Goal: Check status: Check status

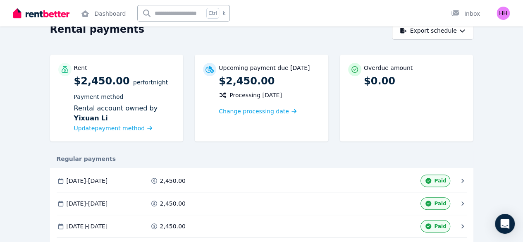
scroll to position [83, 0]
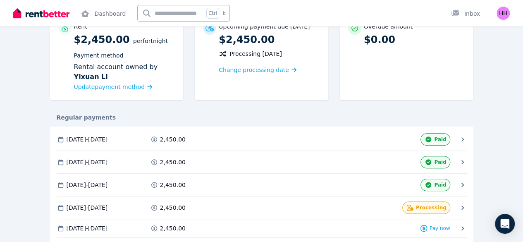
click at [0, 0] on span "Processing" at bounding box center [0, 0] width 0 height 0
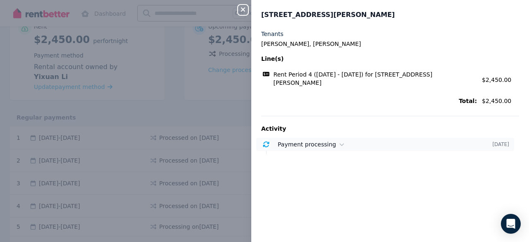
click at [340, 144] on icon at bounding box center [342, 144] width 5 height 6
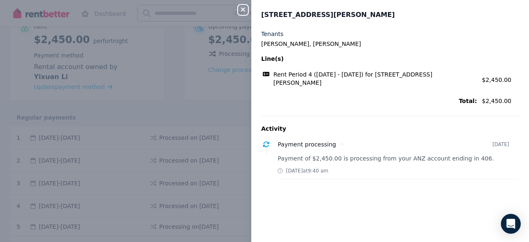
click at [205, 115] on div "Close panel [STREET_ADDRESS][PERSON_NAME], [GEOGRAPHIC_DATA] [GEOGRAPHIC_DATA][…" at bounding box center [264, 121] width 529 height 242
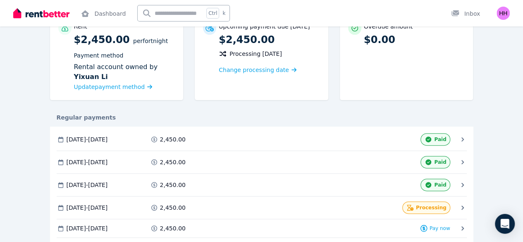
click at [0, 0] on span at bounding box center [0, 0] width 0 height 0
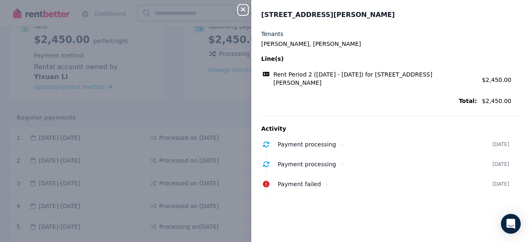
click at [204, 144] on div "Close panel [STREET_ADDRESS][PERSON_NAME], [GEOGRAPHIC_DATA] [GEOGRAPHIC_DATA][…" at bounding box center [264, 121] width 529 height 242
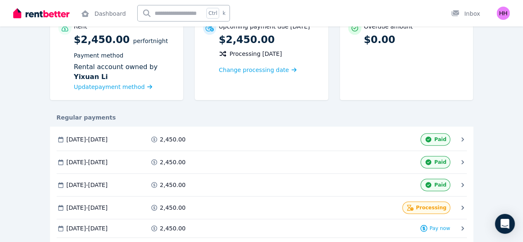
click at [0, 0] on span at bounding box center [0, 0] width 0 height 0
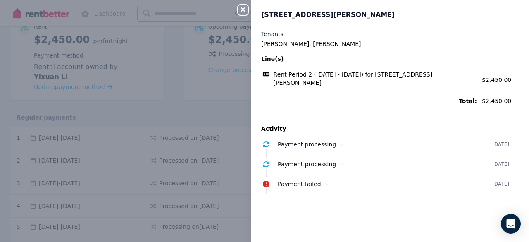
click at [189, 161] on div "Close panel [STREET_ADDRESS][PERSON_NAME], [GEOGRAPHIC_DATA] [GEOGRAPHIC_DATA][…" at bounding box center [264, 121] width 529 height 242
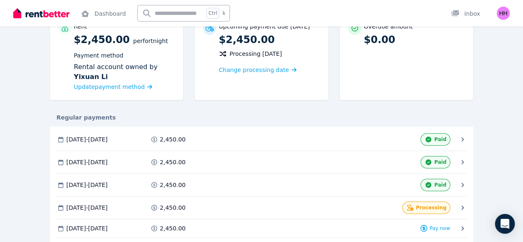
click at [0, 0] on div "2,450.00" at bounding box center [0, 0] width 0 height 0
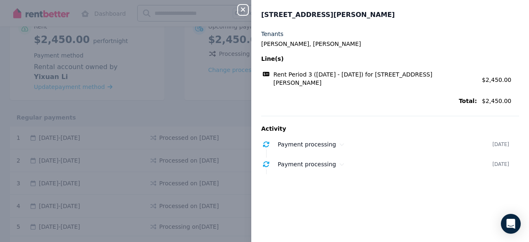
click at [201, 128] on div "Close panel [STREET_ADDRESS][PERSON_NAME] [PERSON_NAME], [PERSON_NAME] Line(s) …" at bounding box center [264, 121] width 529 height 242
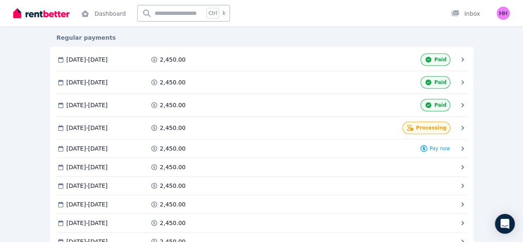
scroll to position [165, 0]
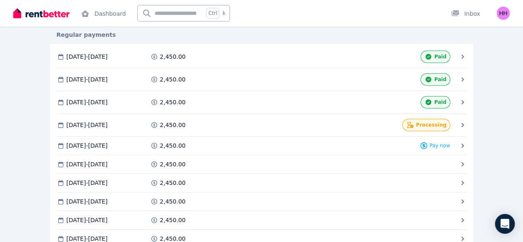
click at [0, 0] on div "Processing" at bounding box center [0, 0] width 0 height 0
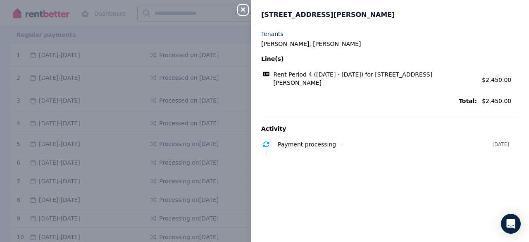
drag, startPoint x: 273, startPoint y: 74, endPoint x: 317, endPoint y: 81, distance: 44.7
click at [317, 81] on span "Rent Period 4 ([DATE] - [DATE]) for [STREET_ADDRESS][PERSON_NAME]" at bounding box center [375, 78] width 203 height 17
click at [361, 93] on div "Tenants [PERSON_NAME], [PERSON_NAME] Line(s) Rent Period 4 ([DATE] - [DATE]) fo…" at bounding box center [390, 69] width 258 height 78
copy span "Rent Period 4 ([DATE] - [DATE]) for [STREET_ADDRESS][PERSON_NAME]"
drag, startPoint x: 312, startPoint y: 82, endPoint x: 275, endPoint y: 75, distance: 37.9
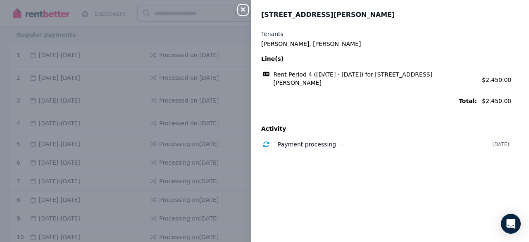
click at [275, 75] on span "Rent Period 4 ([DATE] - [DATE]) for [STREET_ADDRESS][PERSON_NAME]" at bounding box center [375, 78] width 203 height 17
click at [322, 95] on div "Total: $2,450.00" at bounding box center [390, 100] width 258 height 13
click at [239, 4] on div "Close panel" at bounding box center [246, 7] width 17 height 15
click at [242, 7] on icon "button" at bounding box center [243, 9] width 10 height 7
